Goal: Check status: Check status

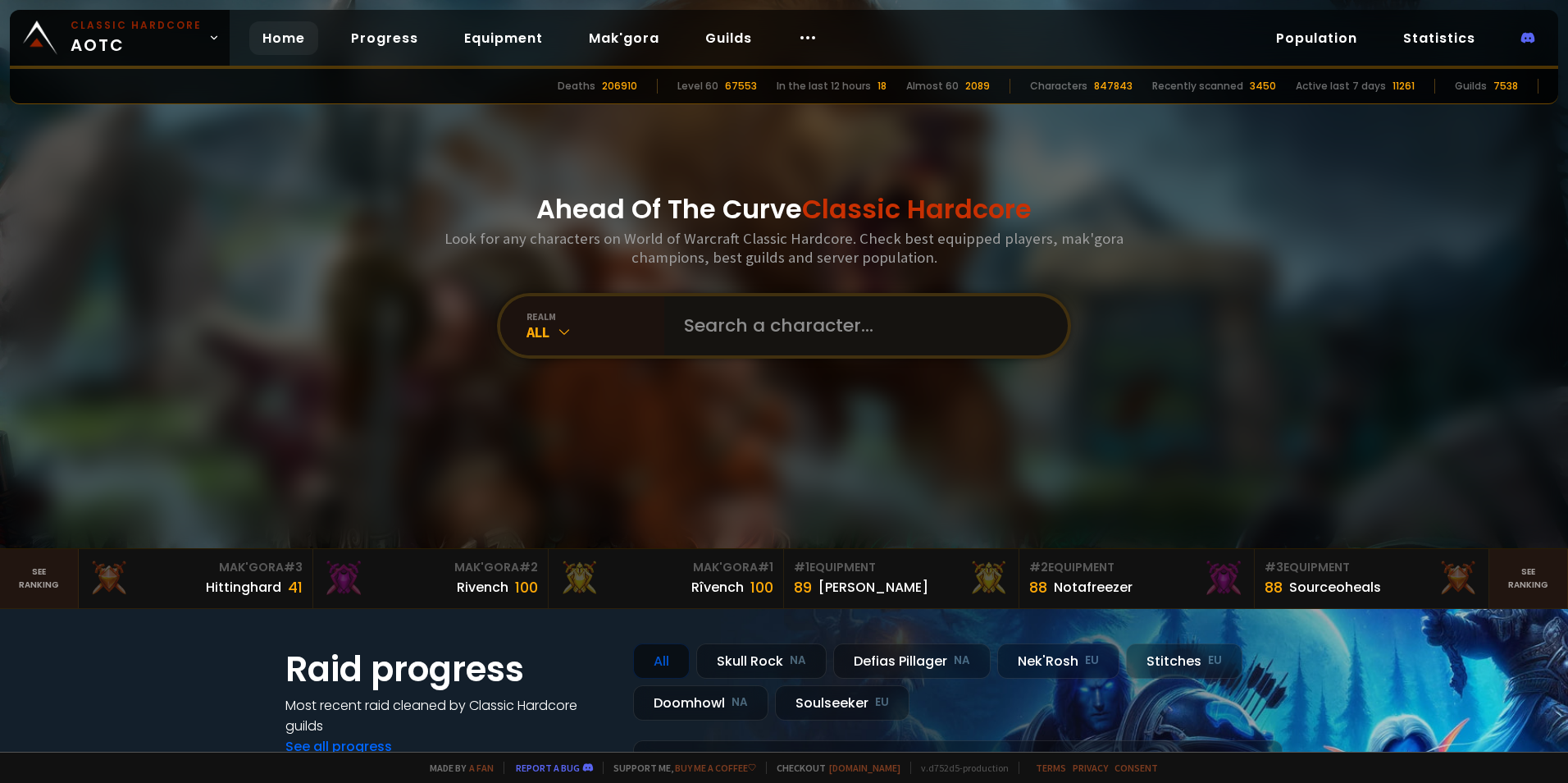
click at [735, 321] on input "text" at bounding box center [860, 325] width 374 height 59
type input "linchetto"
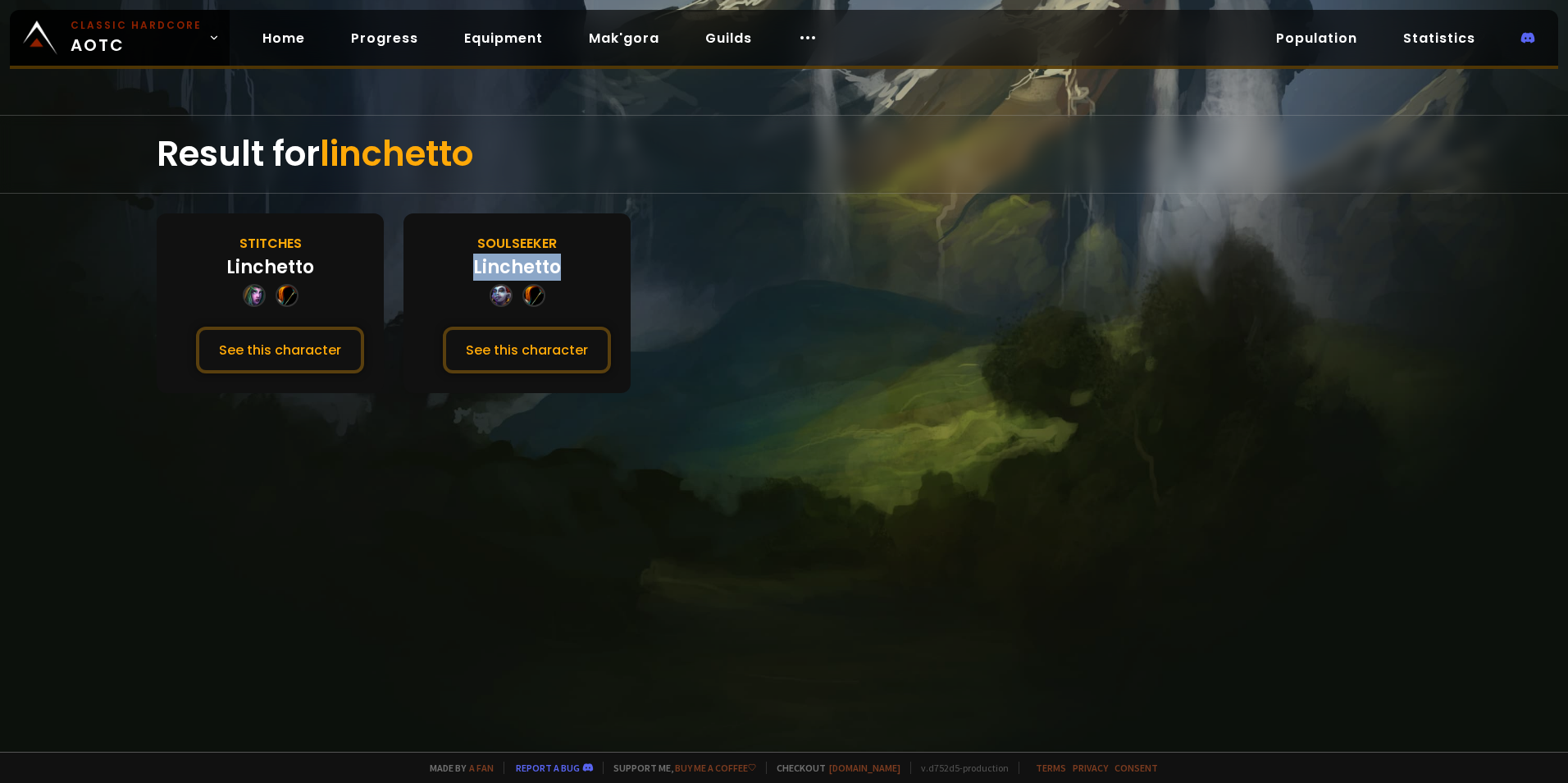
drag, startPoint x: 559, startPoint y: 266, endPoint x: 468, endPoint y: 269, distance: 91.0
click at [468, 269] on div "Soulseeker [PERSON_NAME] See this character" at bounding box center [516, 303] width 227 height 179
copy div "Linchetto"
click at [522, 351] on button "See this character" at bounding box center [526, 349] width 169 height 46
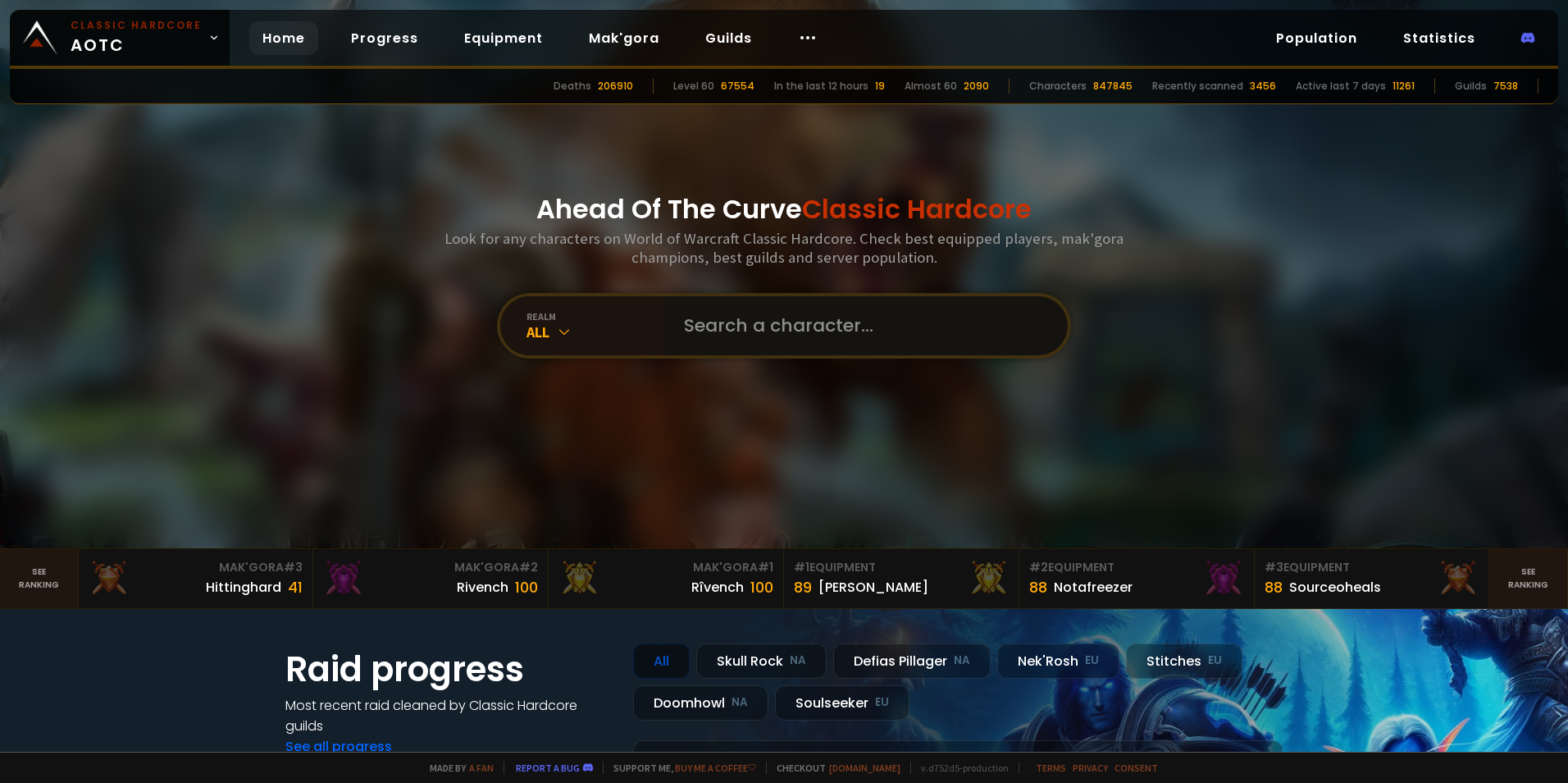
click at [785, 332] on input "text" at bounding box center [860, 325] width 374 height 59
type input "skinnywalker"
click at [733, 311] on input "text" at bounding box center [860, 325] width 374 height 59
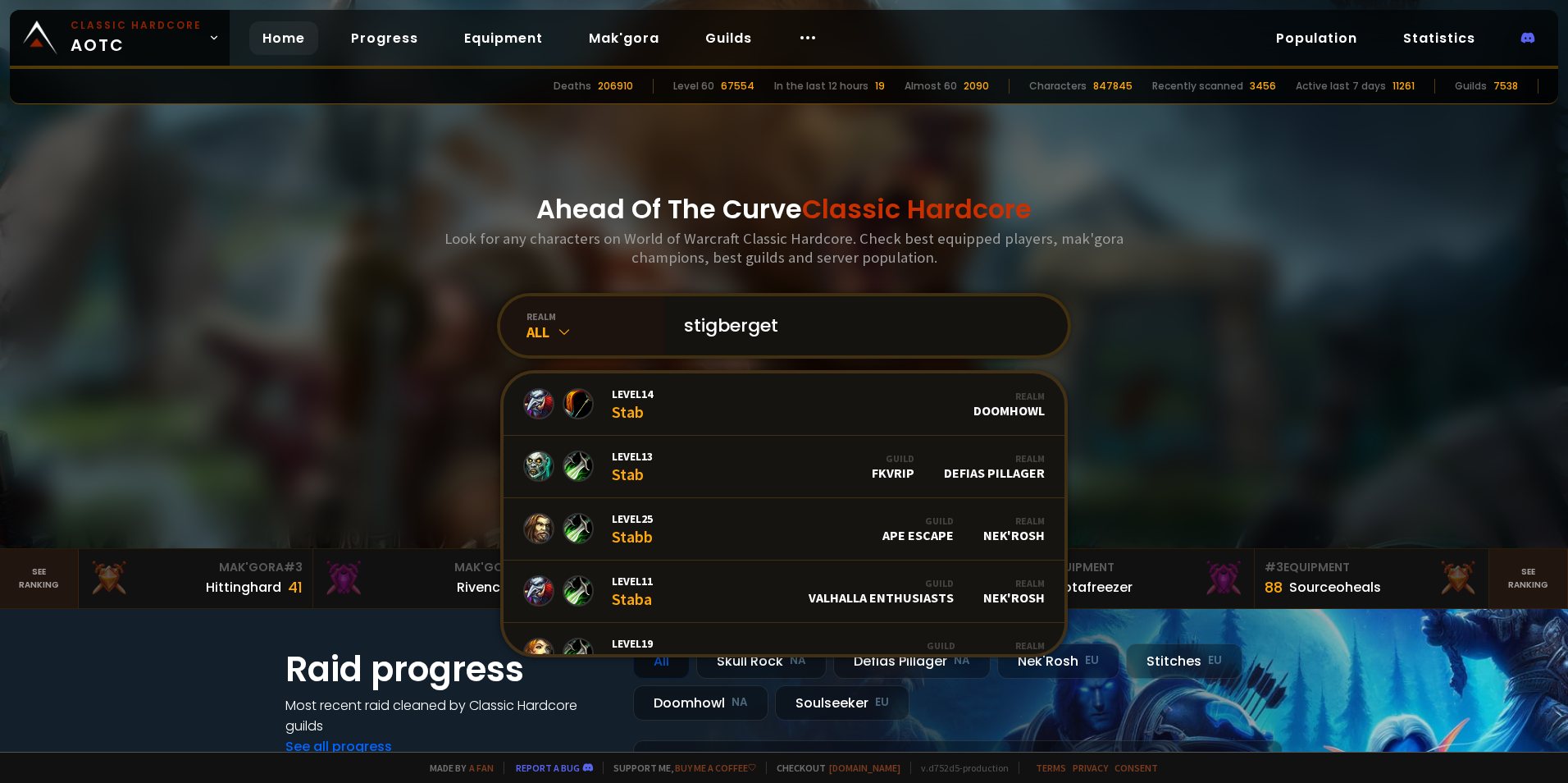
type input "stigbergets"
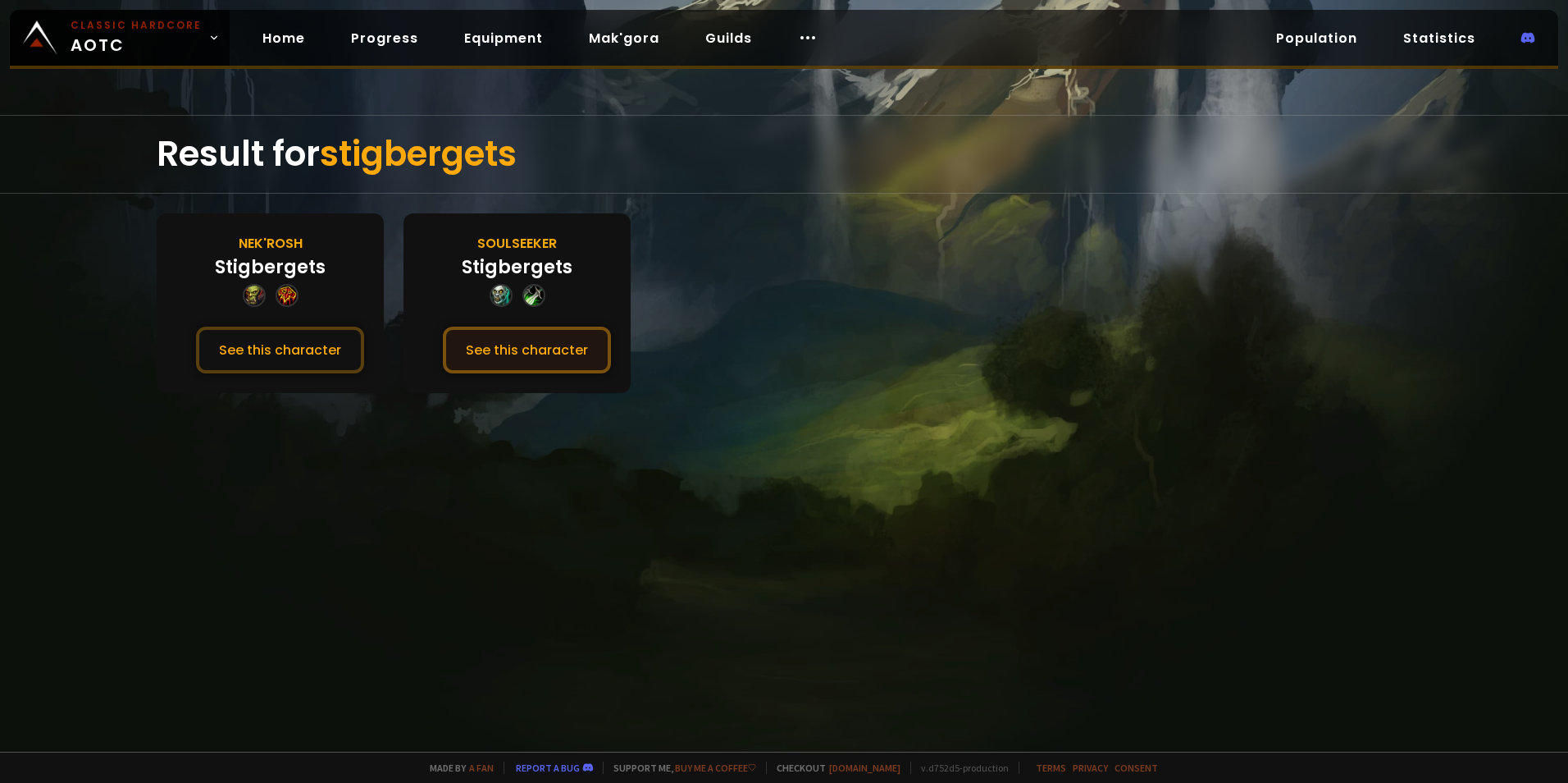
click at [539, 352] on button "See this character" at bounding box center [526, 349] width 169 height 46
